Goal: Check status: Check status

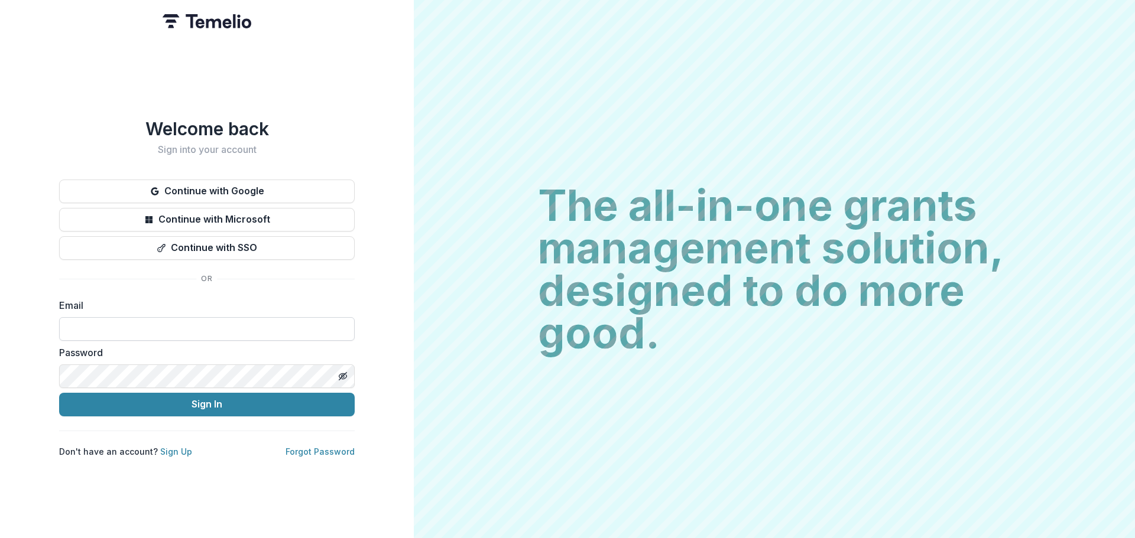
click at [175, 317] on input at bounding box center [207, 329] width 296 height 24
type input "**********"
click at [340, 372] on icon "Toggle password visibility" at bounding box center [342, 376] width 9 height 9
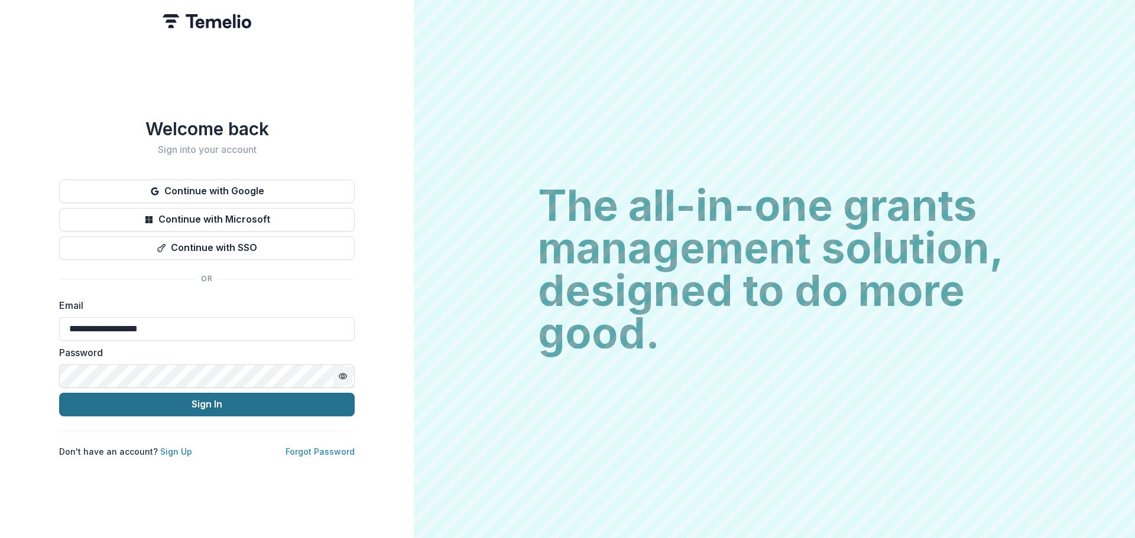
click at [229, 398] on button "Sign In" at bounding box center [207, 405] width 296 height 24
